Goal: Task Accomplishment & Management: Use online tool/utility

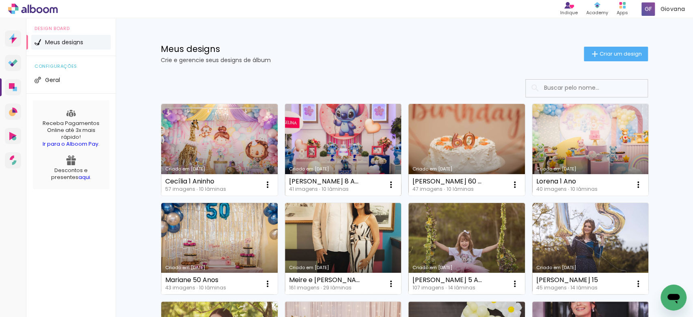
click at [308, 152] on link "Criado em [DATE]" at bounding box center [343, 150] width 116 height 92
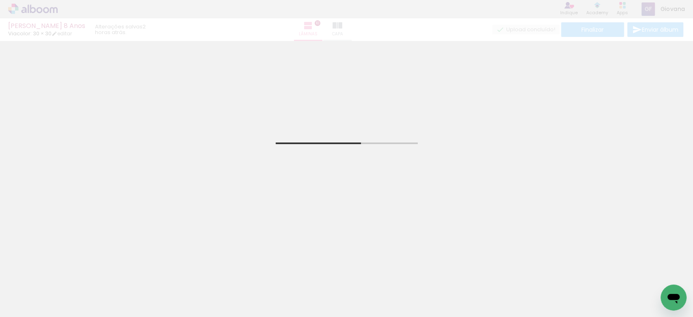
click at [588, 33] on div "Angelina 8 Anos Viacolor: 30 × 30 editar 2 horas atrás. Lâminas 10 Capa Finaliz…" at bounding box center [346, 20] width 693 height 41
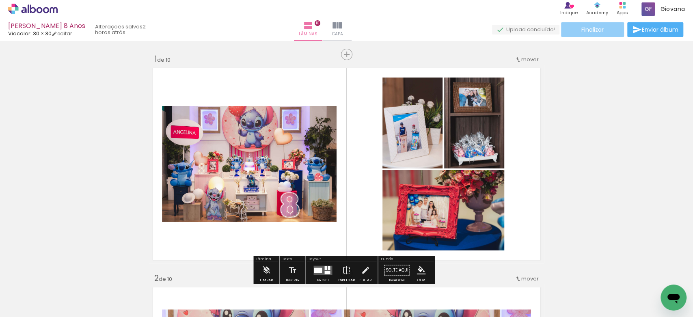
click at [601, 29] on paper-button "Finalizar" at bounding box center [592, 29] width 63 height 15
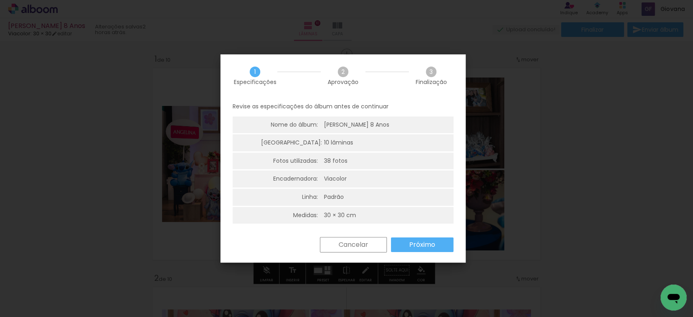
click at [0, 0] on slot "Próximo" at bounding box center [0, 0] width 0 height 0
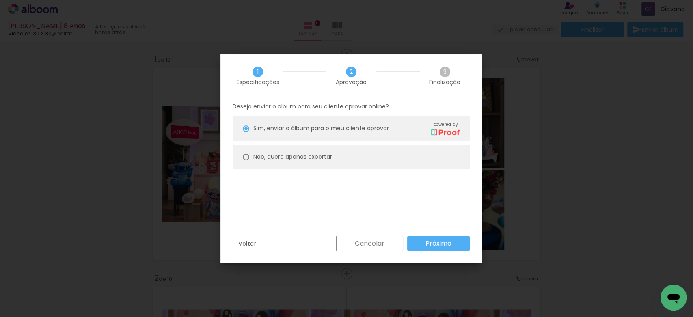
drag, startPoint x: 409, startPoint y: 156, endPoint x: 410, endPoint y: 165, distance: 9.0
click at [409, 156] on paper-radio-button "Não, quero apenas exportar" at bounding box center [351, 157] width 237 height 24
type paper-radio-button "on"
click at [0, 0] on slot "Próximo" at bounding box center [0, 0] width 0 height 0
type input "Alta, 300 DPI"
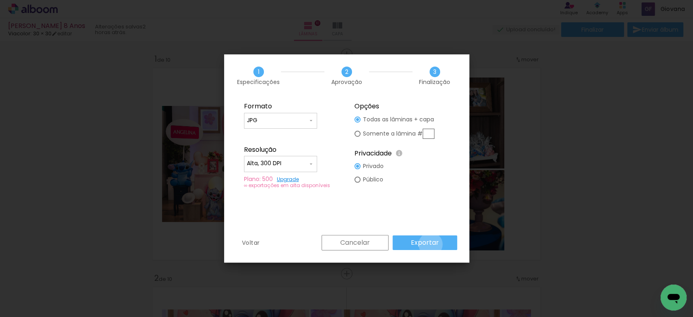
click at [0, 0] on slot "Exportar" at bounding box center [0, 0] width 0 height 0
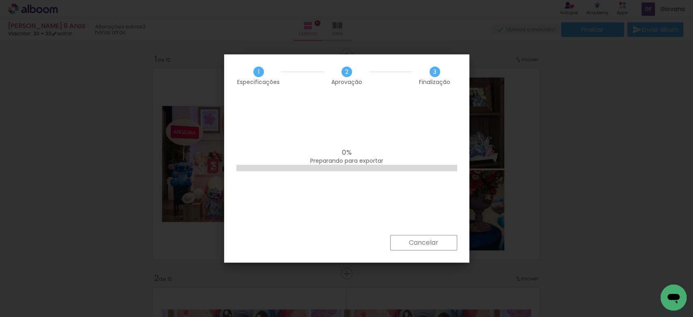
click at [331, 178] on div "0% Preparando para exportar" at bounding box center [346, 166] width 245 height 138
click at [327, 196] on div "38% 4 de 10 lâminas geradas" at bounding box center [346, 166] width 245 height 138
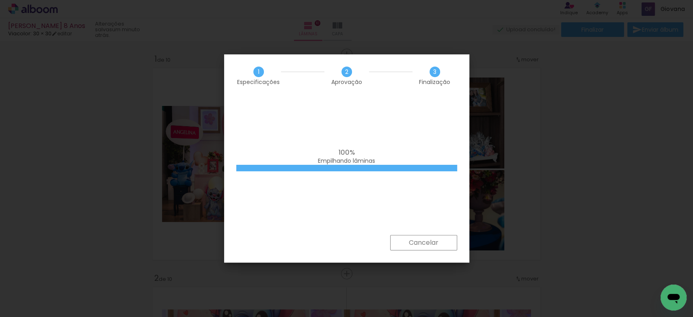
click at [345, 137] on div "100% Empilhando lâminas" at bounding box center [346, 166] width 245 height 138
click at [317, 199] on div "100% Empilhando lâminas" at bounding box center [346, 166] width 245 height 138
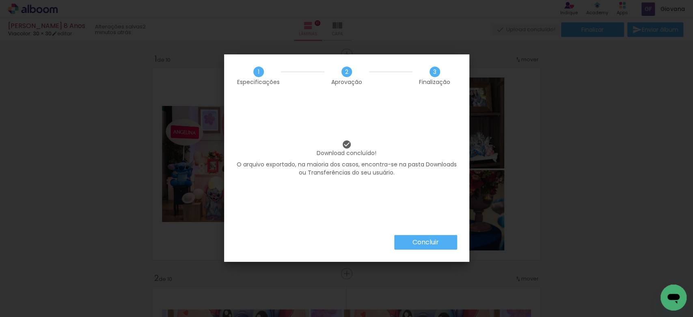
click at [0, 0] on slot "Concluir" at bounding box center [0, 0] width 0 height 0
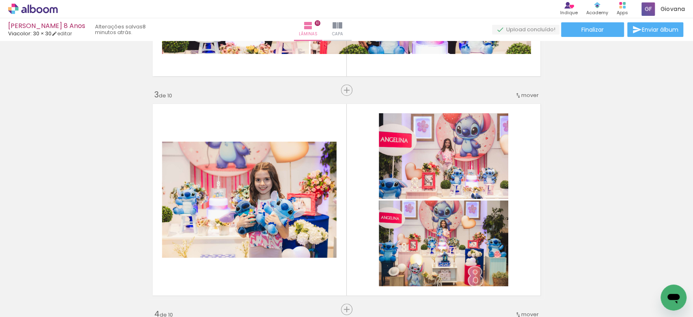
scroll to position [451, 0]
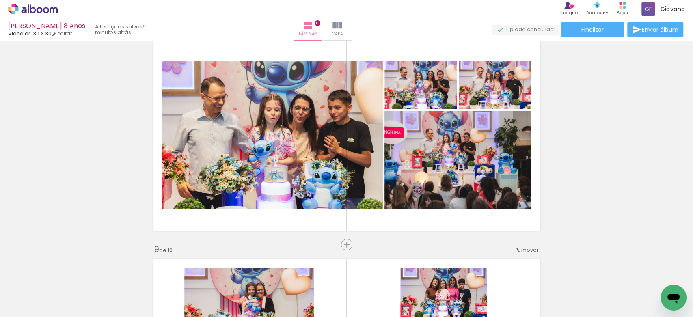
scroll to position [1578, 0]
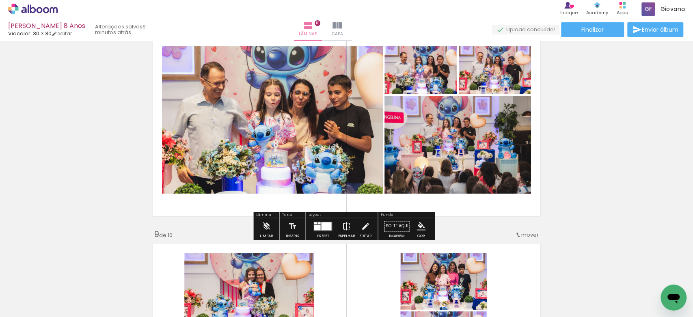
click at [346, 222] on iron-icon at bounding box center [346, 226] width 9 height 16
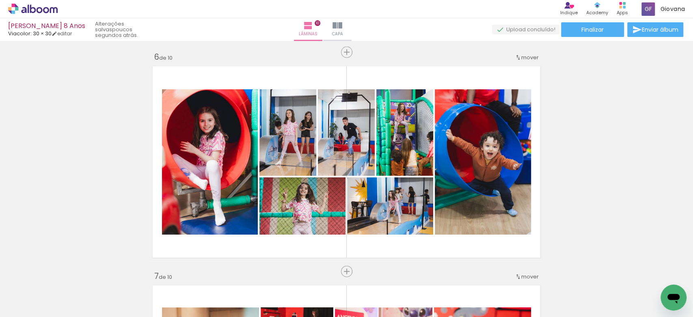
scroll to position [1082, 0]
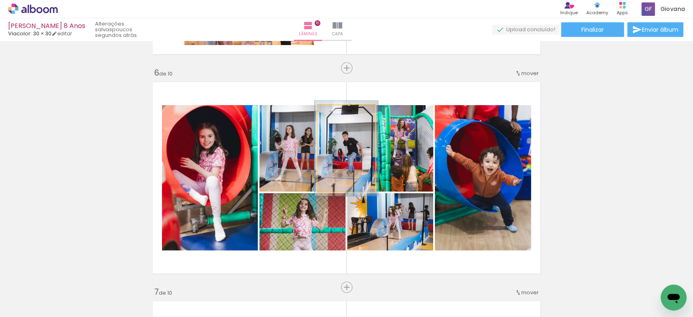
type paper-slider "110"
click at [336, 115] on div at bounding box center [338, 113] width 7 height 7
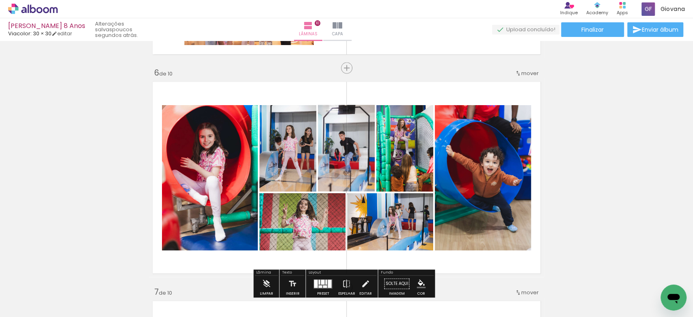
click at [609, 151] on div "Inserir lâmina 1 de 10 Inserir lâmina 2 de 10 Inserir lâmina 3 de 10 Inserir lâ…" at bounding box center [346, 167] width 693 height 2411
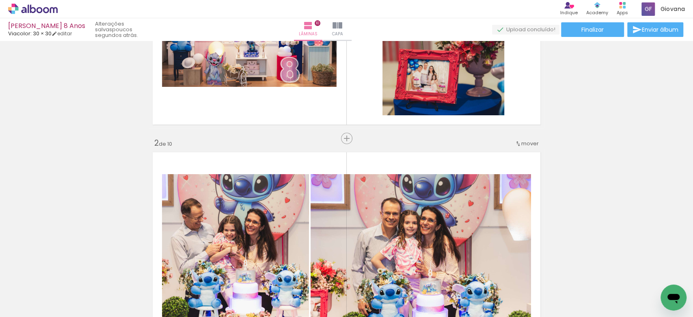
scroll to position [0, 0]
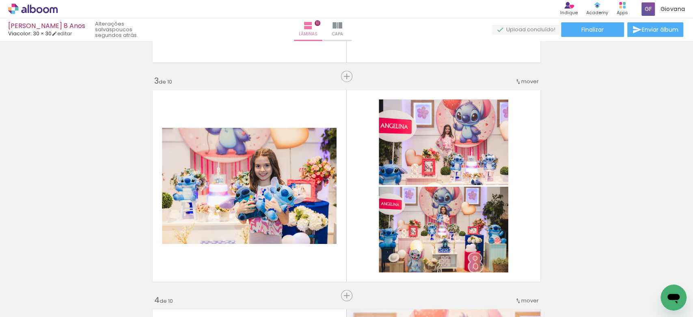
scroll to position [451, 0]
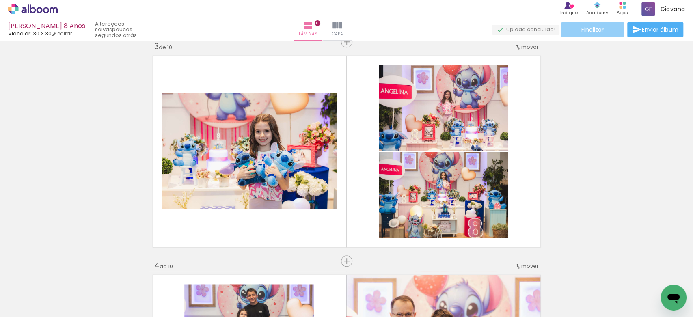
click at [600, 29] on span "Finalizar" at bounding box center [592, 30] width 22 height 6
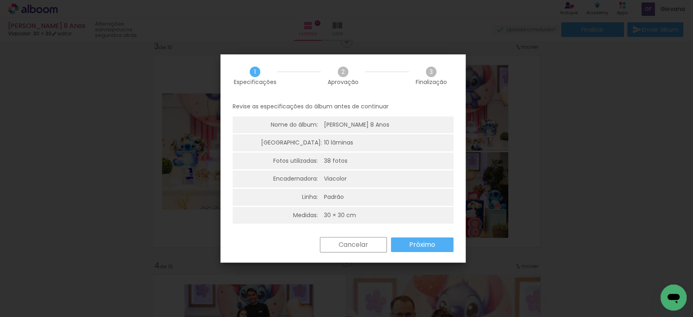
click at [0, 0] on slot "Próximo" at bounding box center [0, 0] width 0 height 0
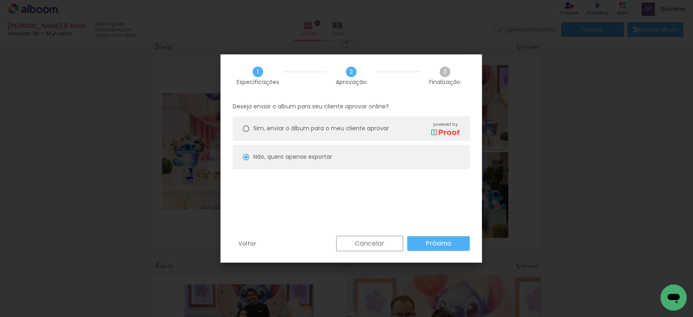
click at [0, 0] on slot "Próximo" at bounding box center [0, 0] width 0 height 0
type input "Alta, 300 DPI"
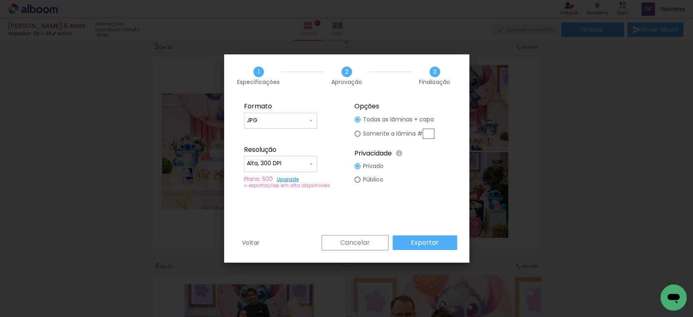
click at [0, 0] on slot "Exportar" at bounding box center [0, 0] width 0 height 0
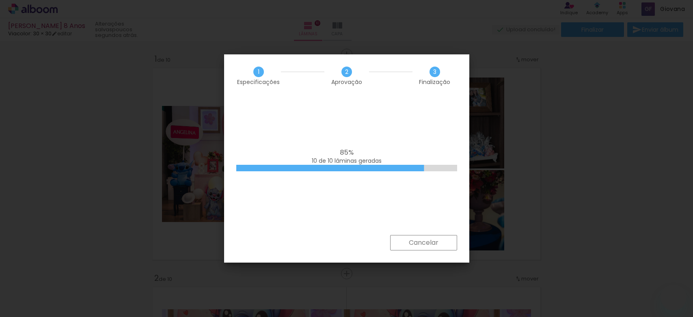
click at [416, 153] on div "85% 10 de 10 lâminas geradas" at bounding box center [346, 157] width 221 height 16
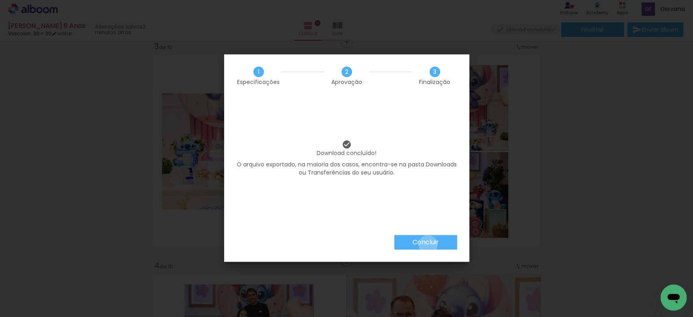
click at [0, 0] on slot "Concluir" at bounding box center [0, 0] width 0 height 0
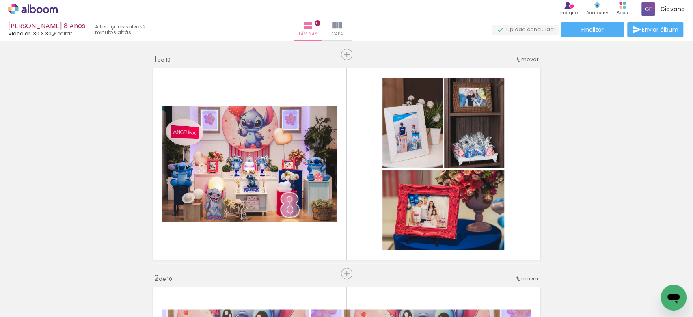
scroll to position [451, 0]
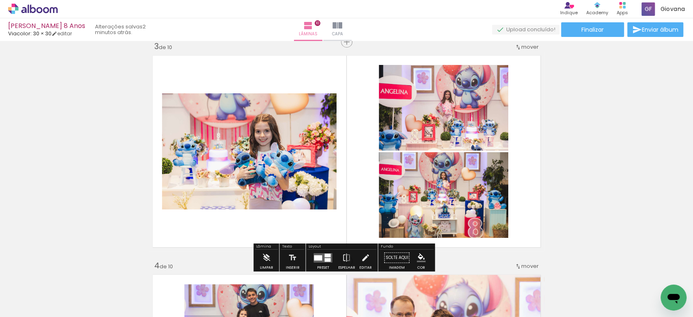
scroll to position [496, 0]
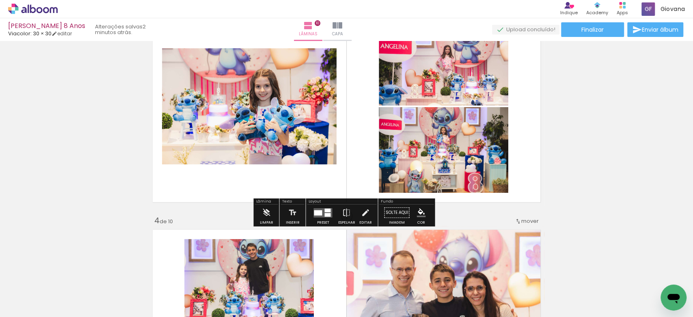
click at [420, 215] on iron-icon "color picker" at bounding box center [420, 212] width 9 height 9
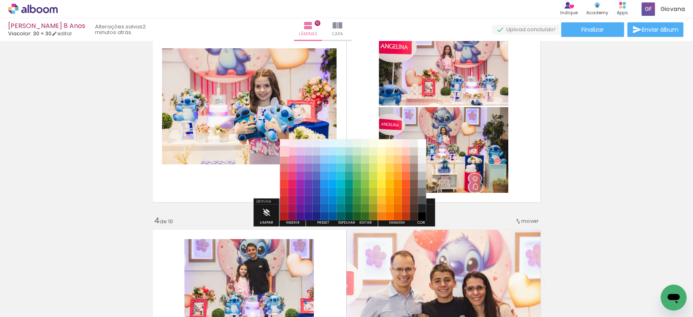
click at [284, 149] on paper-item "#ffcdd2" at bounding box center [284, 151] width 8 height 8
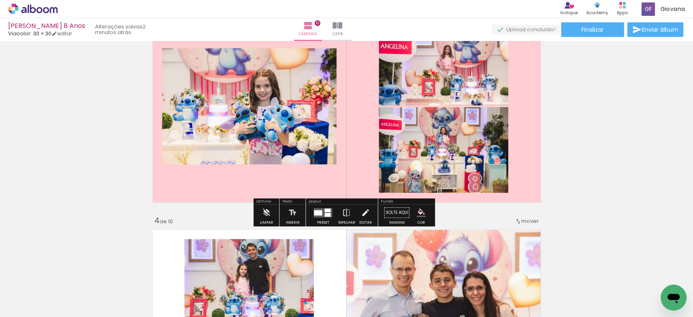
click at [419, 212] on iron-icon "color picker" at bounding box center [420, 212] width 9 height 9
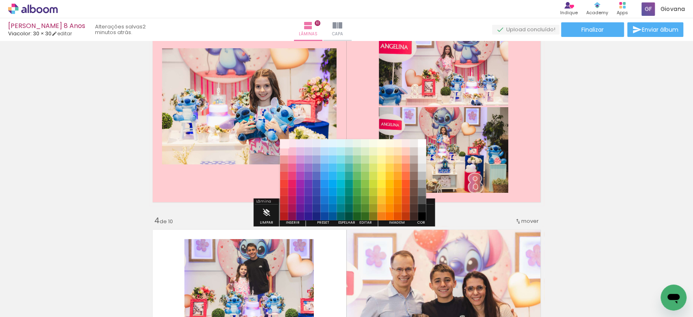
click at [286, 142] on paper-item "#ffebee" at bounding box center [284, 143] width 8 height 8
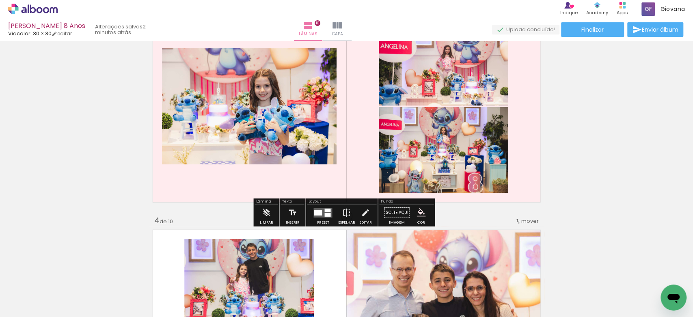
scroll to position [451, 0]
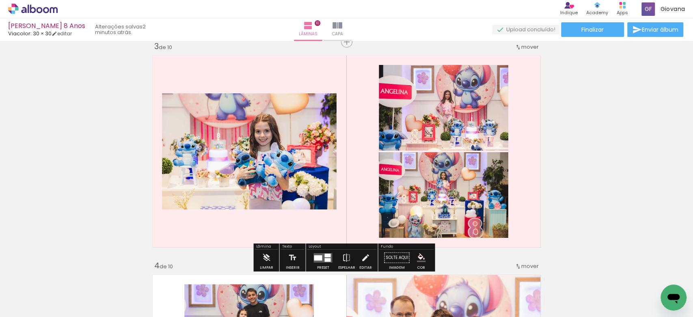
click at [421, 258] on iron-icon "color picker" at bounding box center [420, 257] width 9 height 9
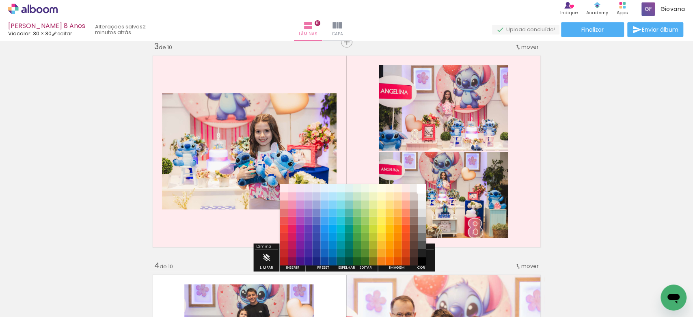
click at [423, 189] on paper-item "#ffffff" at bounding box center [422, 188] width 8 height 8
